Goal: Task Accomplishment & Management: Use online tool/utility

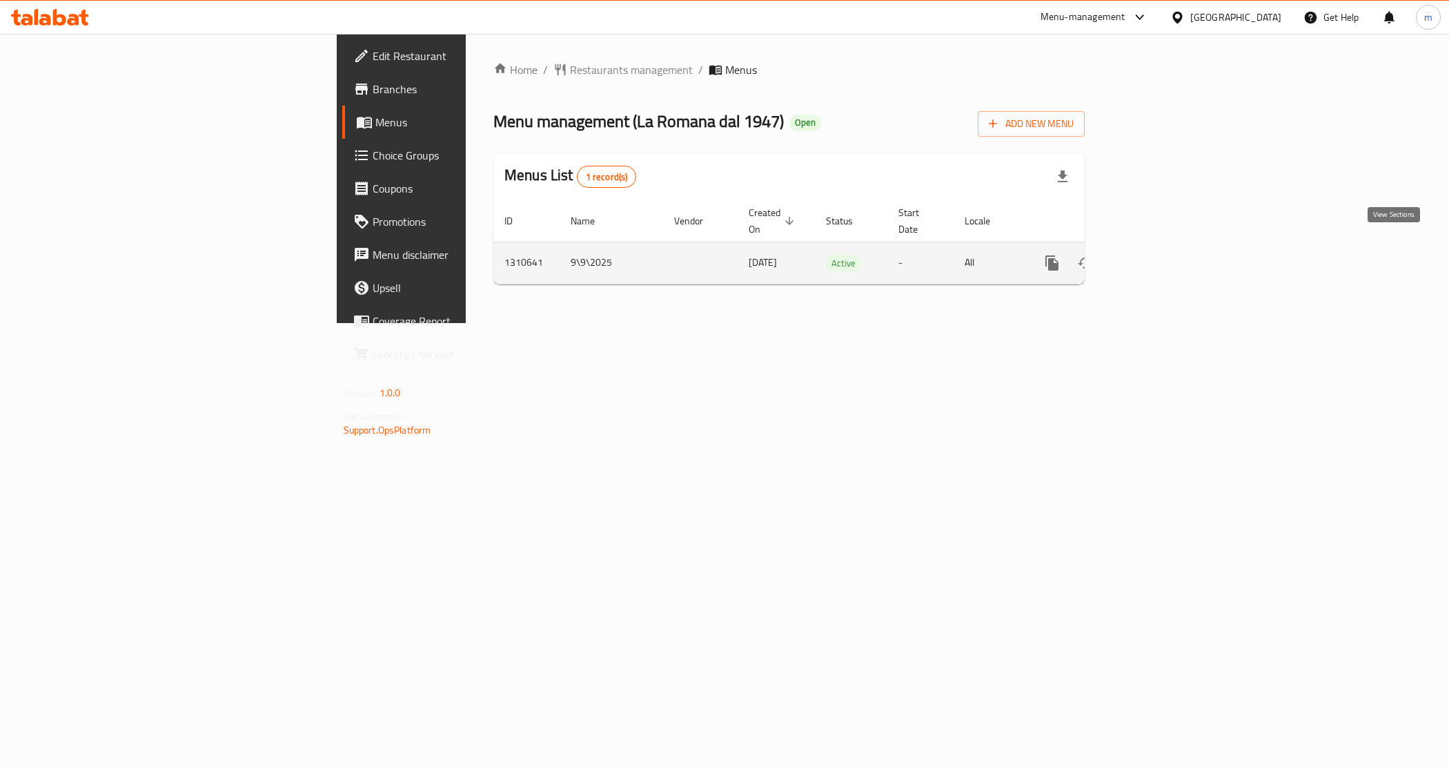
click at [1168, 246] on link "enhanced table" at bounding box center [1151, 262] width 33 height 33
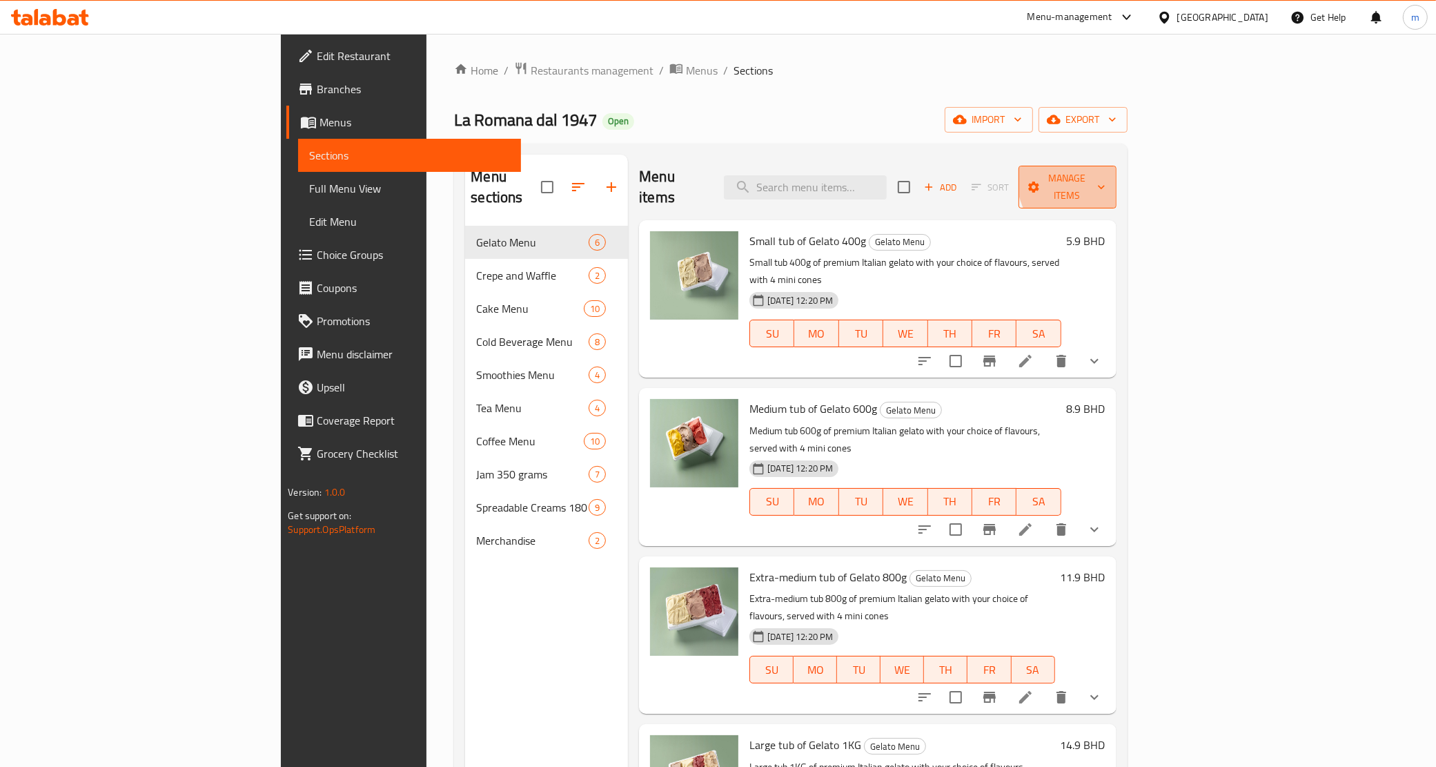
click at [1106, 170] on span "Manage items" at bounding box center [1068, 187] width 76 height 35
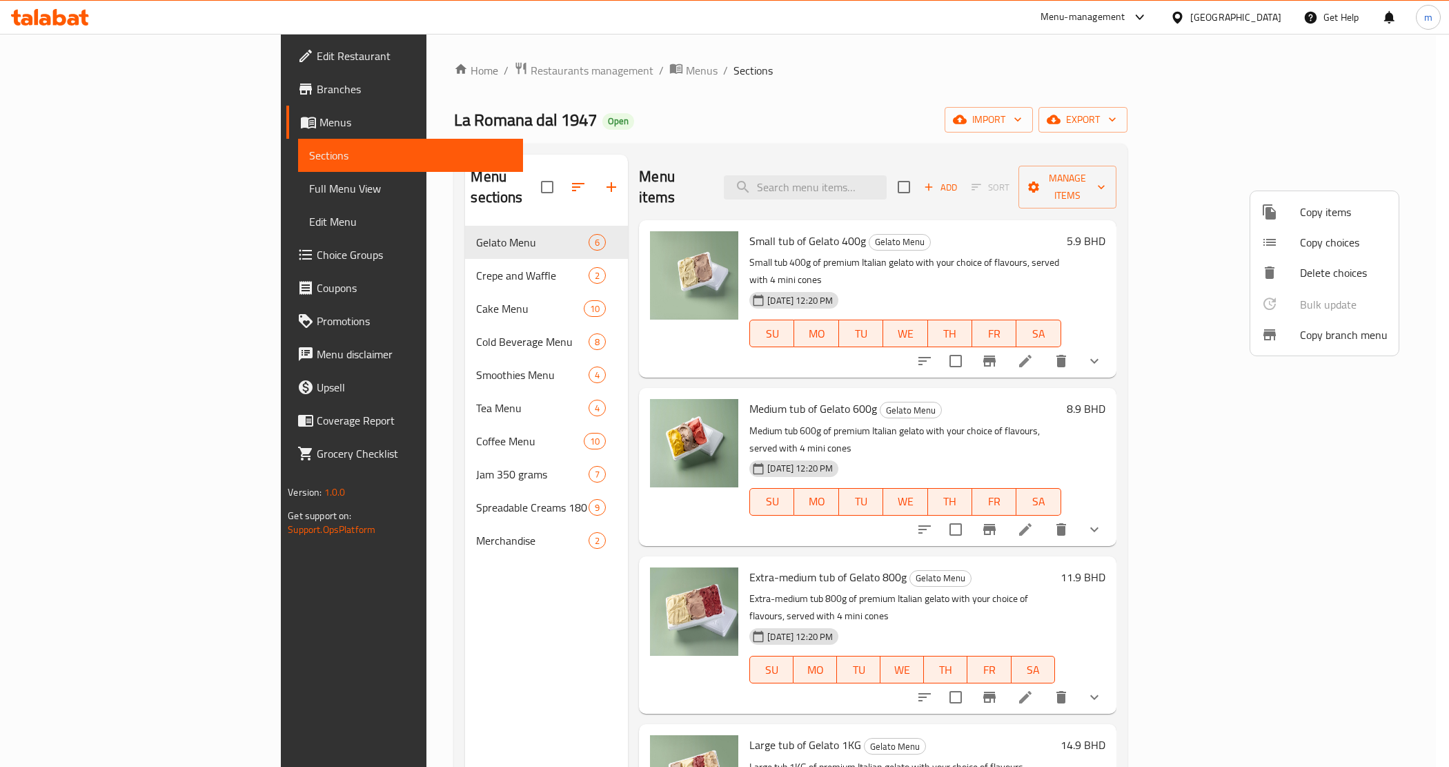
click at [1341, 331] on span "Copy branch menu" at bounding box center [1344, 334] width 88 height 17
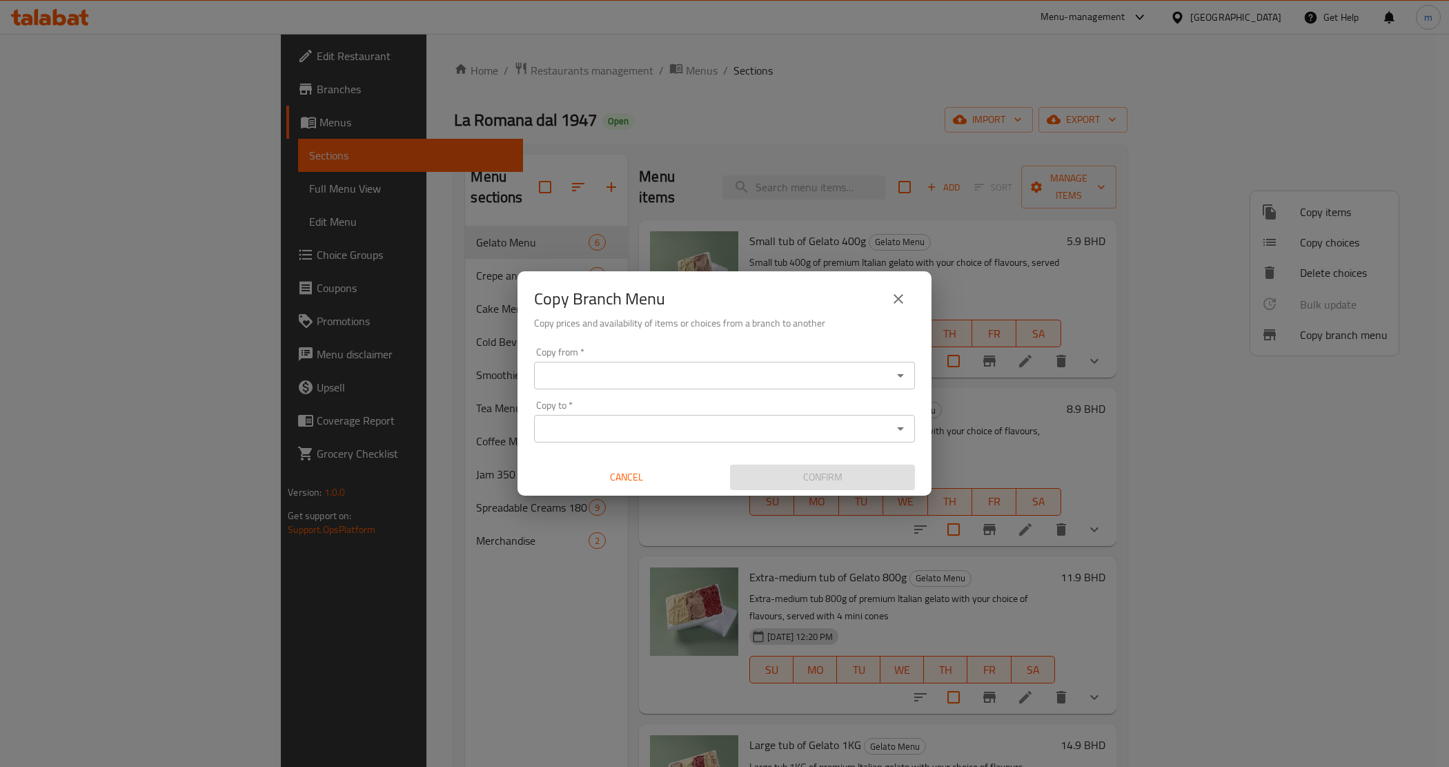
click at [577, 363] on div "Copy from *" at bounding box center [724, 376] width 381 height 28
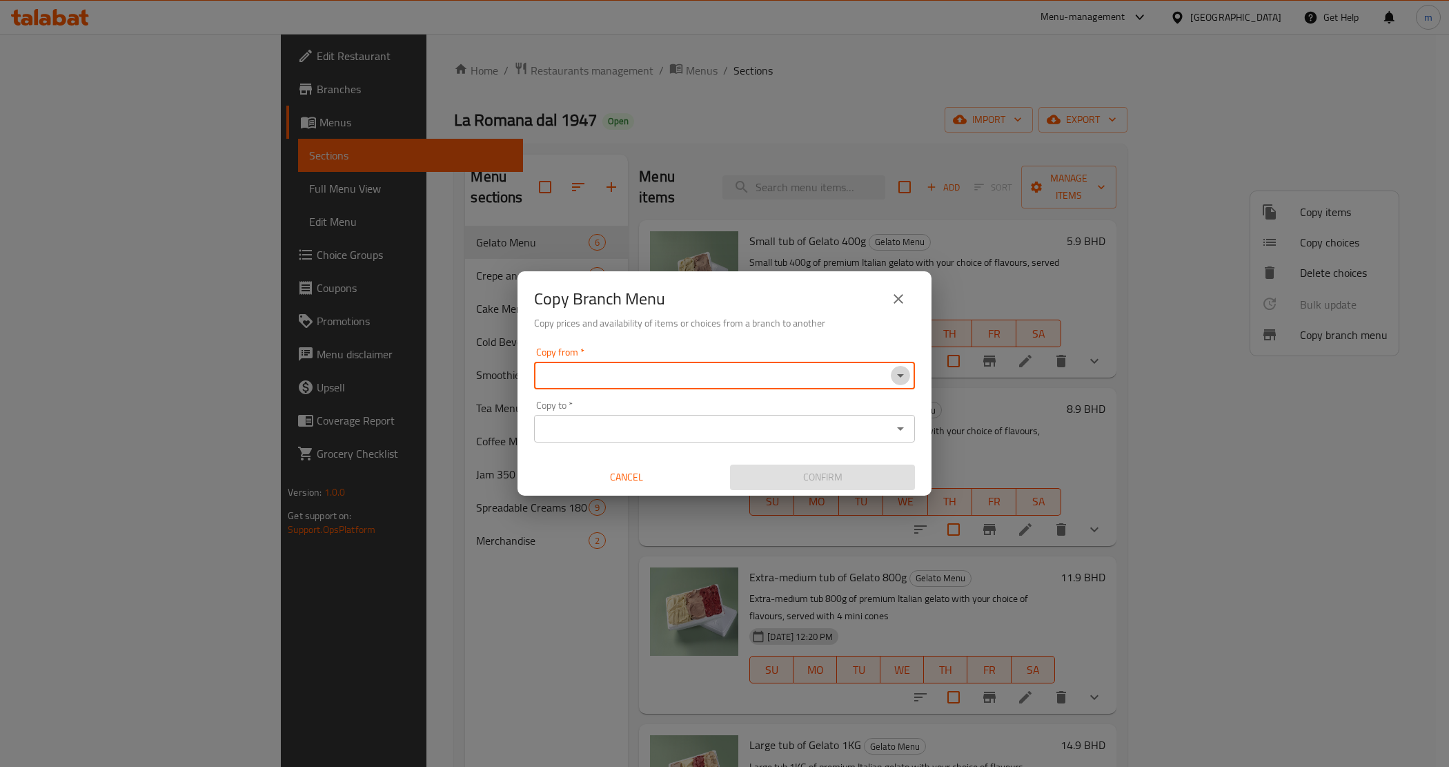
click at [902, 368] on icon "Open" at bounding box center [900, 375] width 17 height 17
click at [675, 376] on input "Copy from   *" at bounding box center [713, 375] width 350 height 19
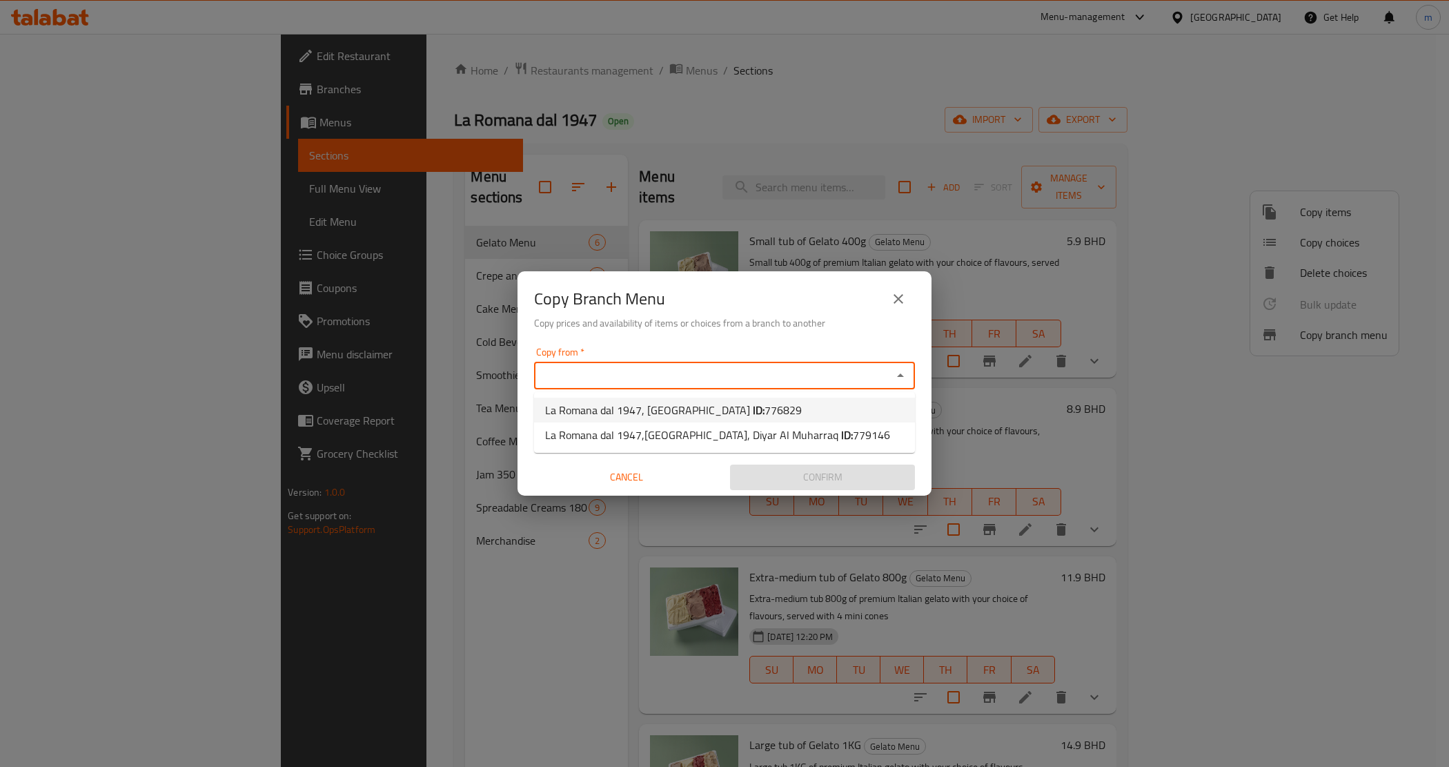
click at [811, 418] on li "La Romana dal 1947, [GEOGRAPHIC_DATA] ID: 776829" at bounding box center [724, 410] width 381 height 25
type input "La Romana dal 1947, [GEOGRAPHIC_DATA]"
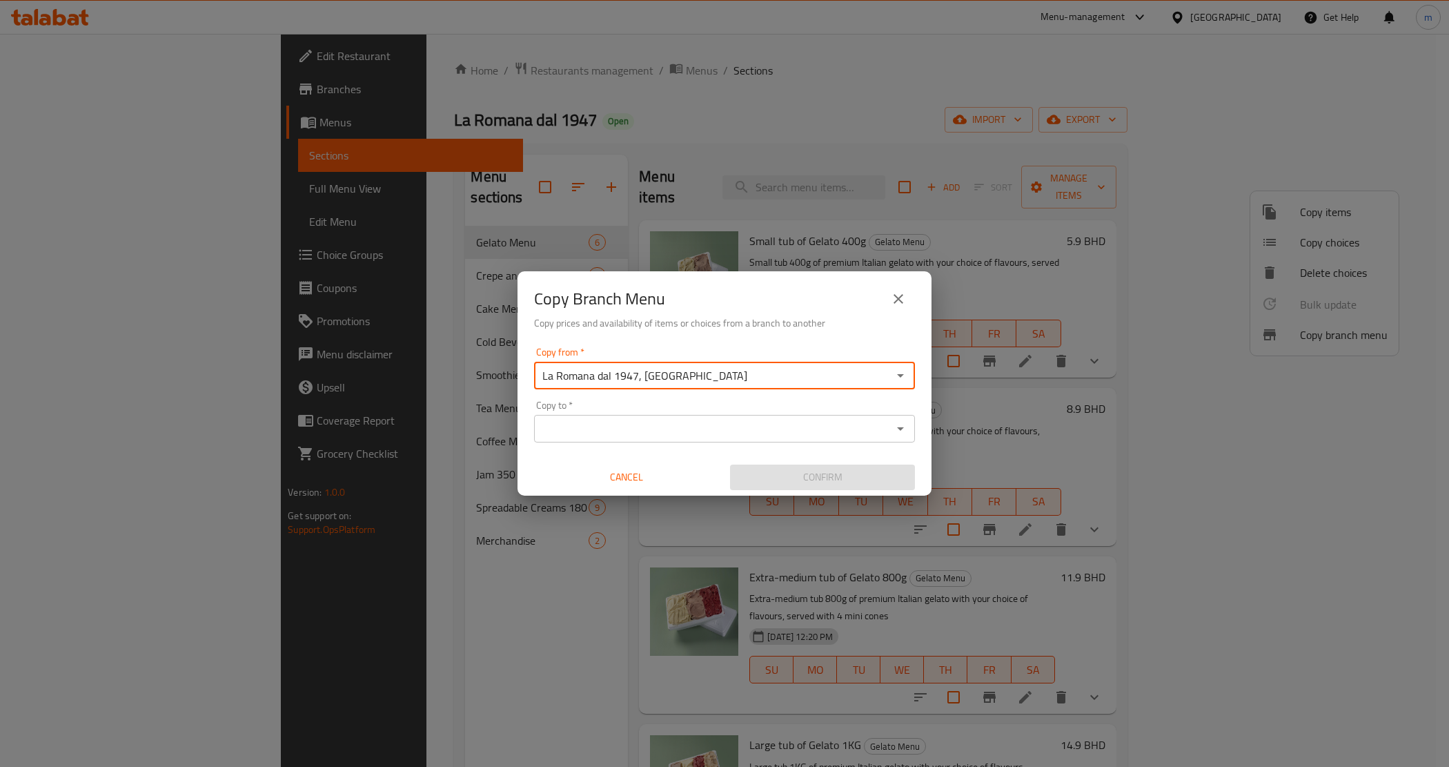
click at [895, 423] on icon "Open" at bounding box center [900, 428] width 17 height 17
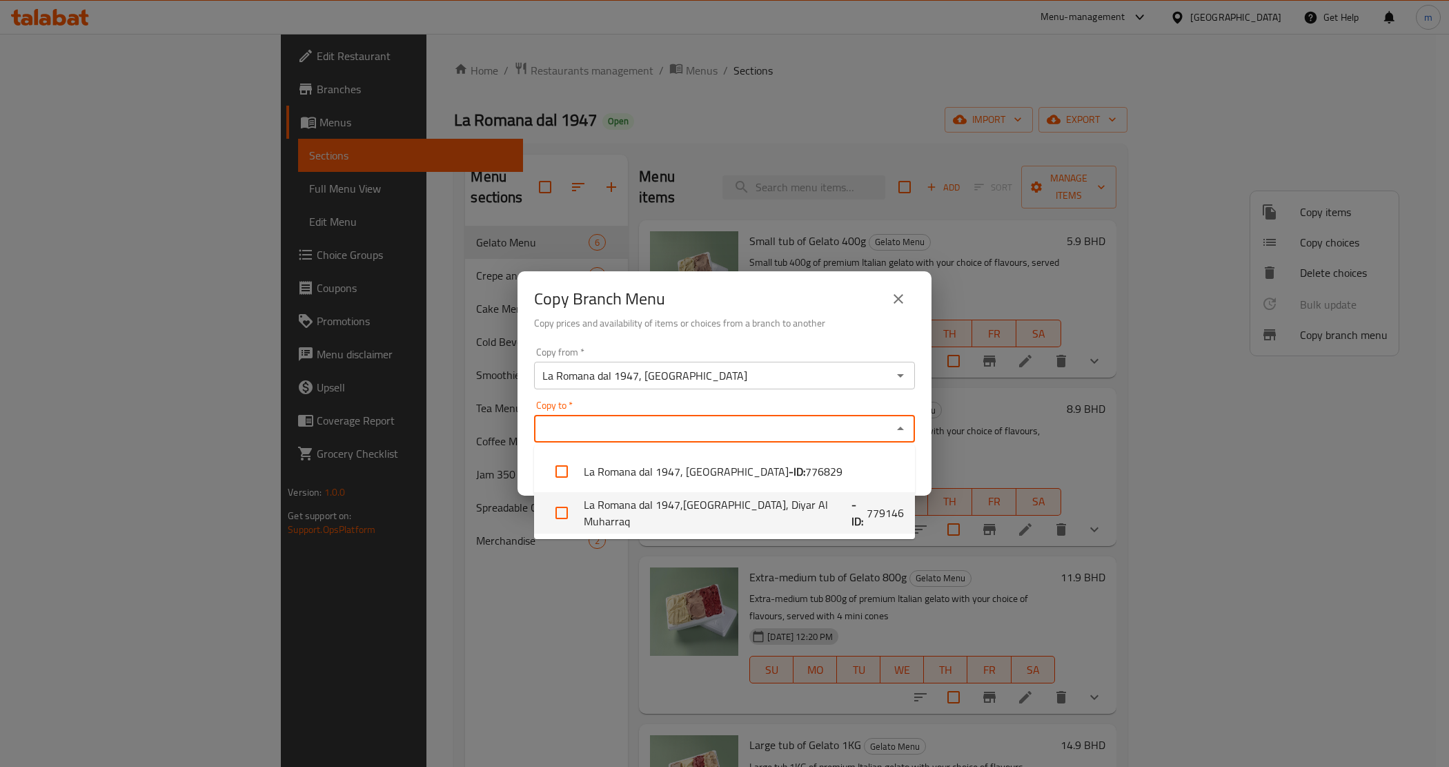
click at [763, 512] on li "La Romana dal 1947,[GEOGRAPHIC_DATA], Diyar Al Muharraq - ID: 779146" at bounding box center [724, 512] width 381 height 41
checkbox input "true"
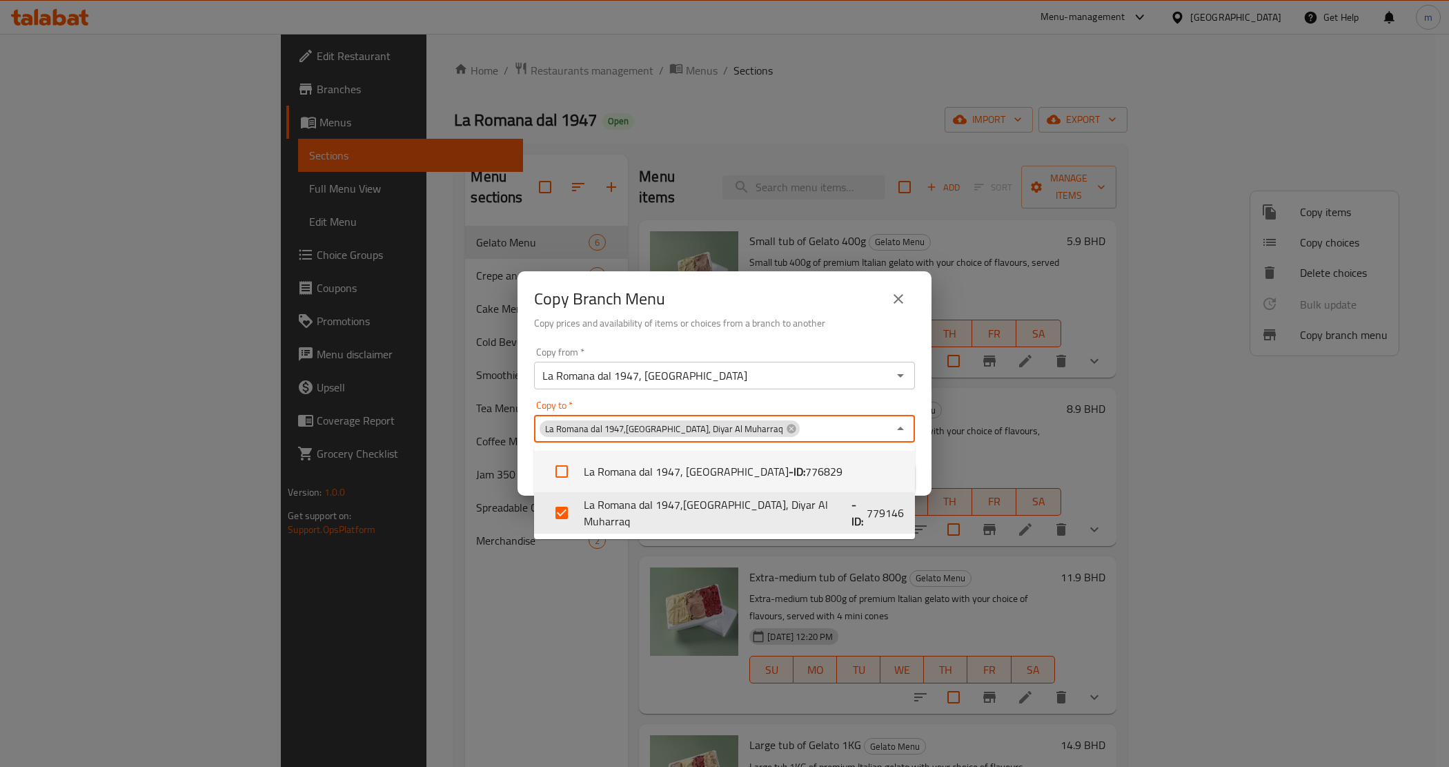
click at [844, 340] on div "Copy Branch Menu Copy prices and availability of items or choices from a branch…" at bounding box center [725, 306] width 414 height 70
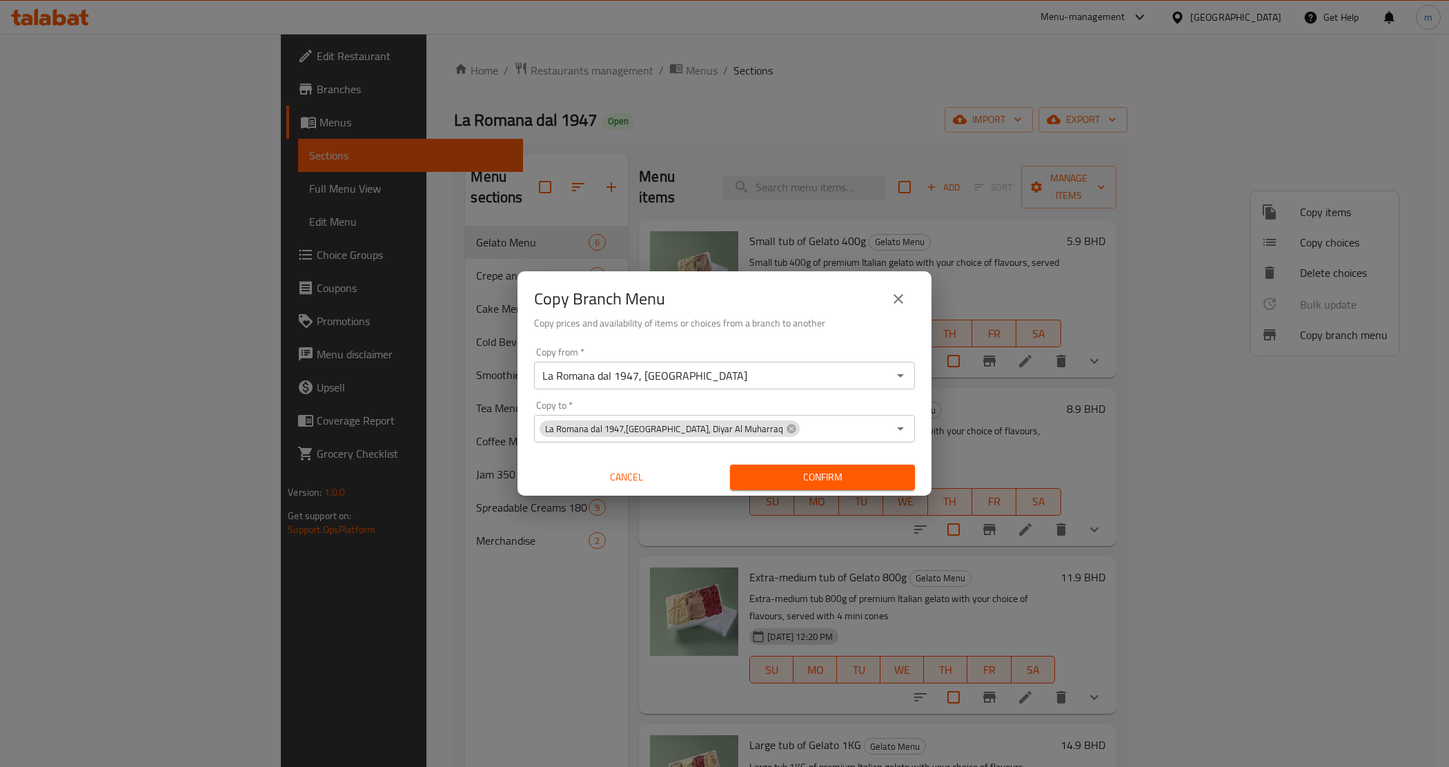
click at [834, 473] on span "Confirm" at bounding box center [822, 477] width 163 height 17
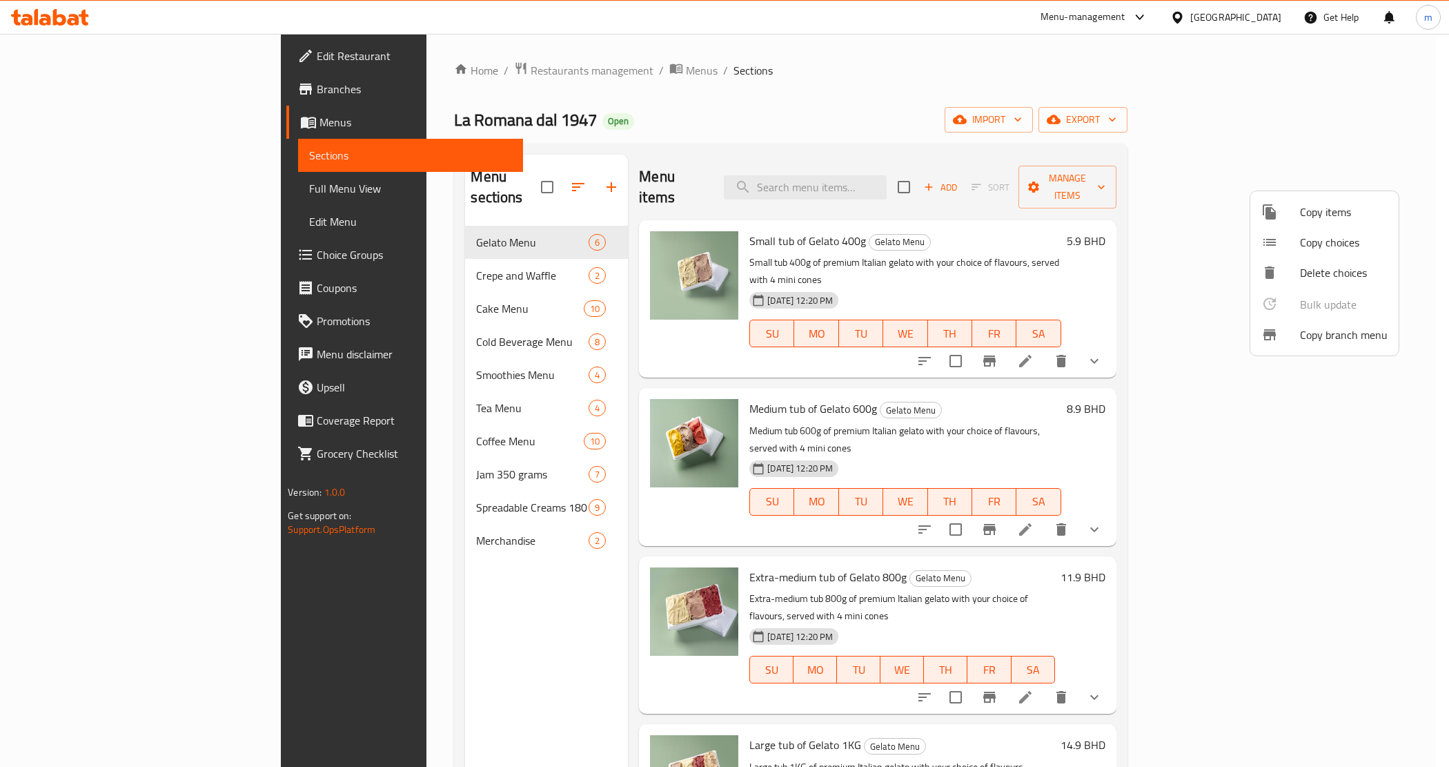
click at [70, 88] on div at bounding box center [724, 383] width 1449 height 767
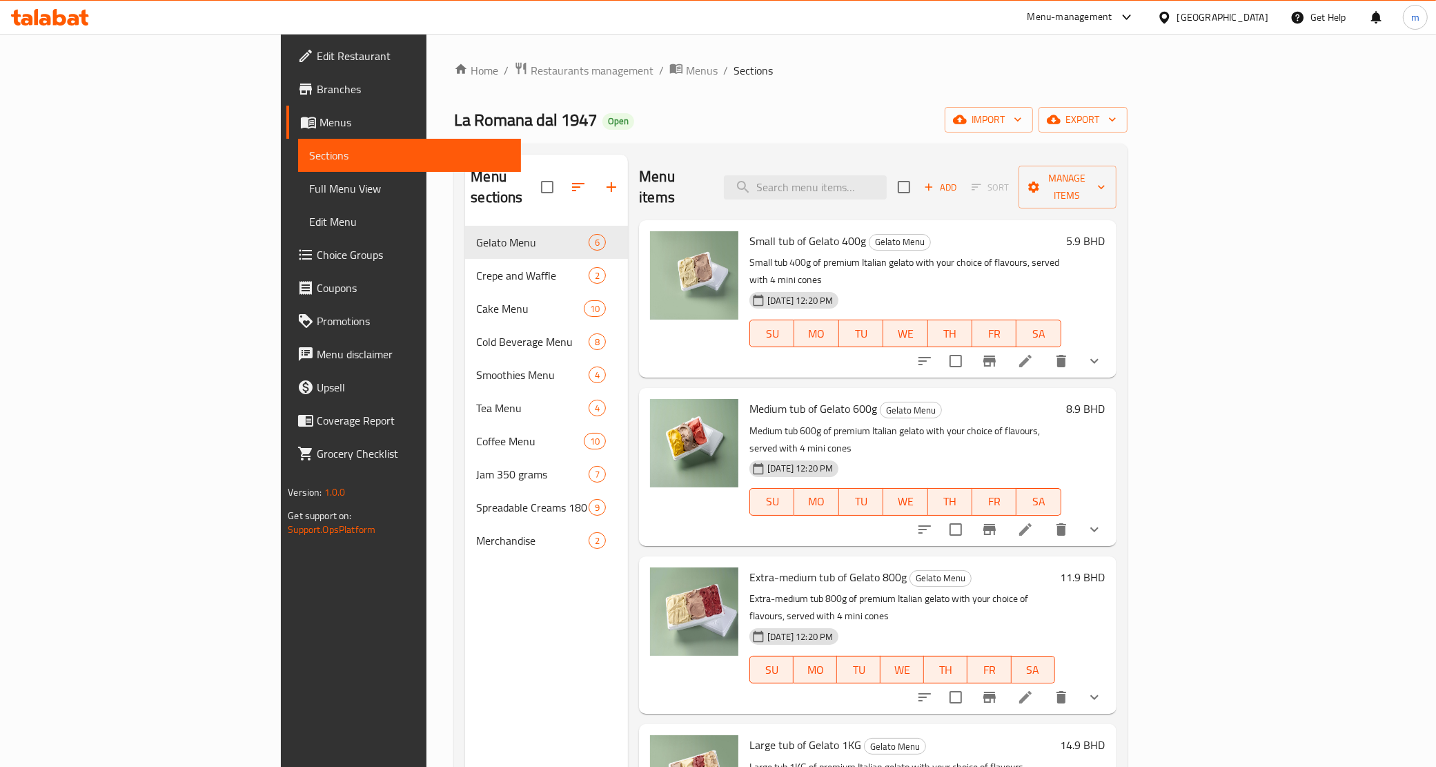
click at [317, 88] on span "Branches" at bounding box center [413, 89] width 193 height 17
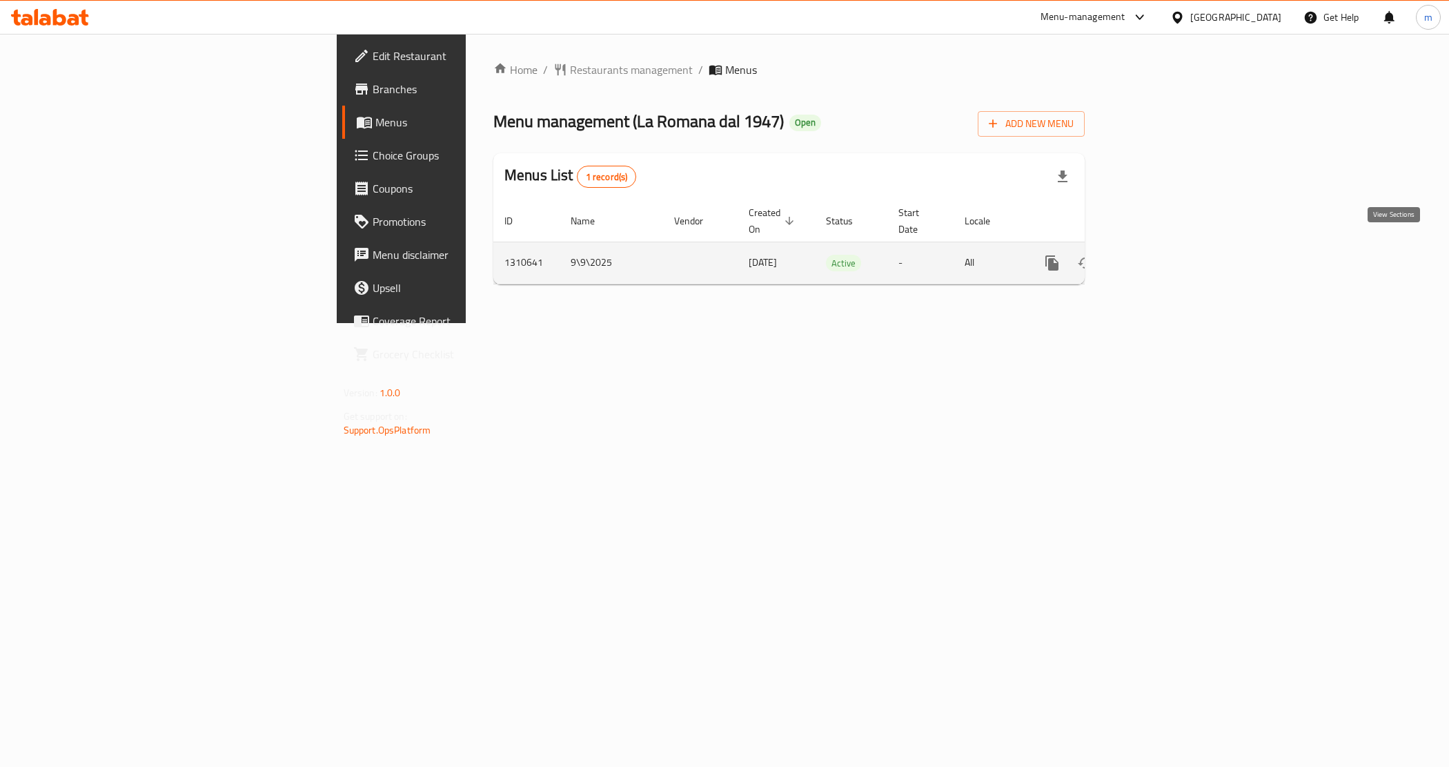
click at [1168, 257] on link "enhanced table" at bounding box center [1151, 262] width 33 height 33
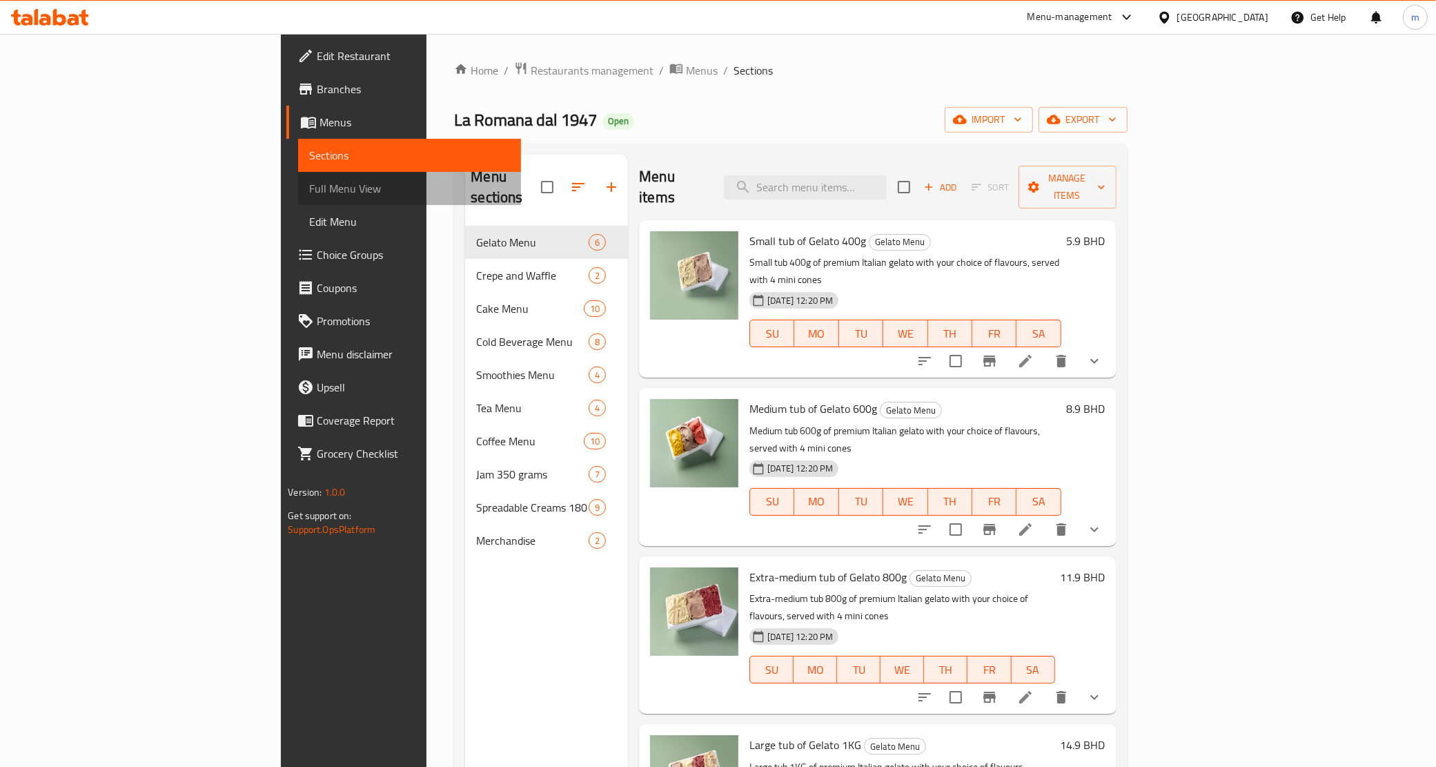
click at [309, 187] on span "Full Menu View" at bounding box center [409, 188] width 201 height 17
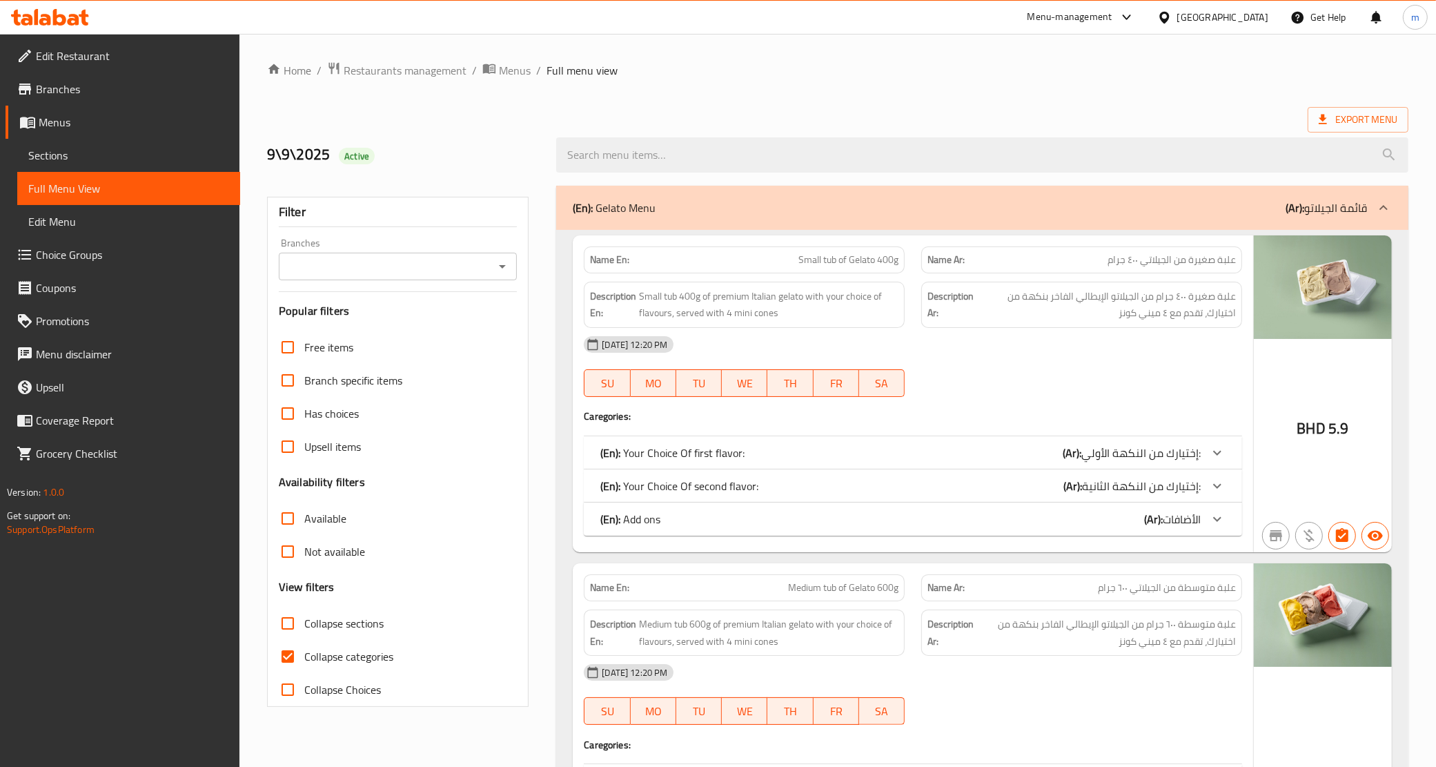
click at [280, 658] on input "Collapse categories" at bounding box center [287, 656] width 33 height 33
checkbox input "false"
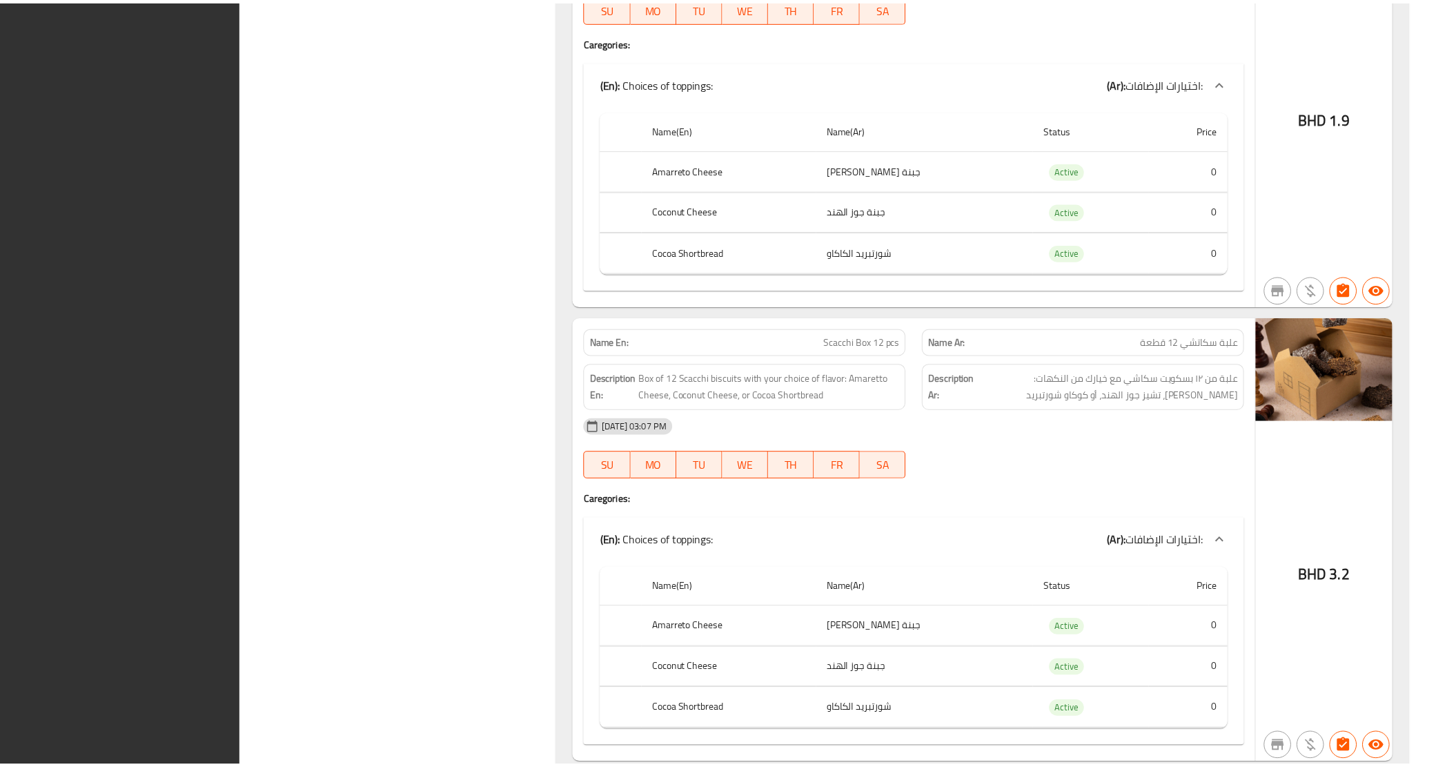
scroll to position [33591, 0]
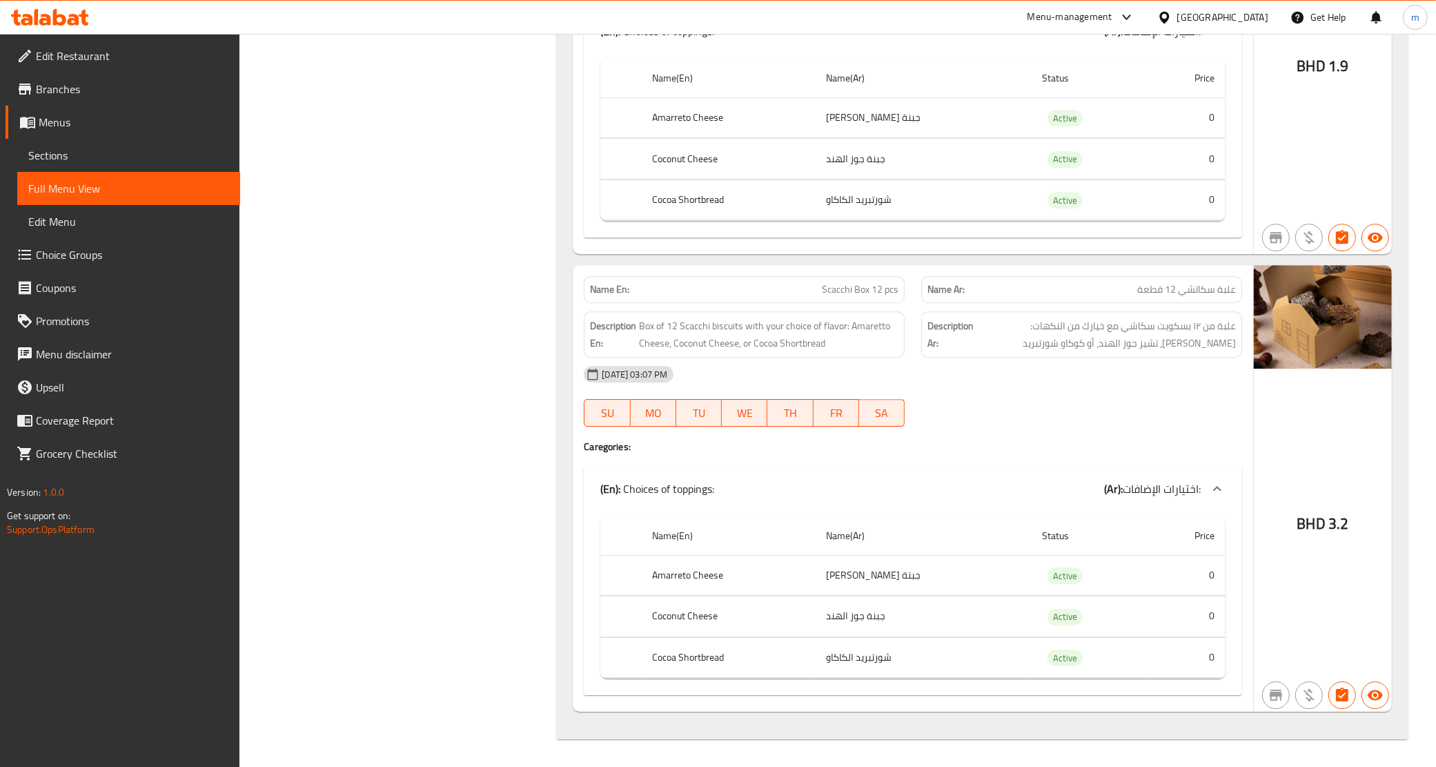
click at [59, 23] on icon at bounding box center [59, 17] width 13 height 17
